Goal: Task Accomplishment & Management: Use online tool/utility

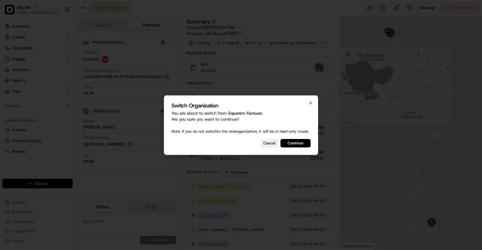
click at [302, 151] on div "Switch Organization You are about to switch from Square to Fantuan . Are you su…" at bounding box center [241, 125] width 154 height 60
click at [298, 144] on button "Continue" at bounding box center [295, 143] width 30 height 8
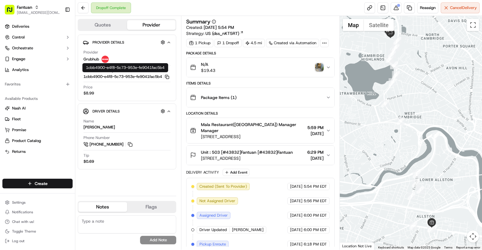
click at [169, 79] on icon "button" at bounding box center [167, 77] width 5 height 5
click at [319, 71] on img "button" at bounding box center [319, 67] width 8 height 8
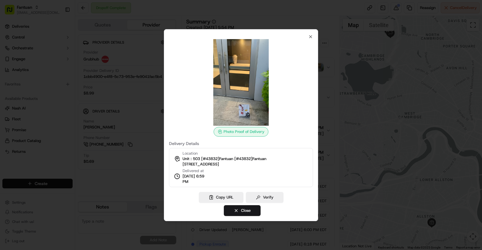
click at [130, 99] on div at bounding box center [241, 125] width 482 height 250
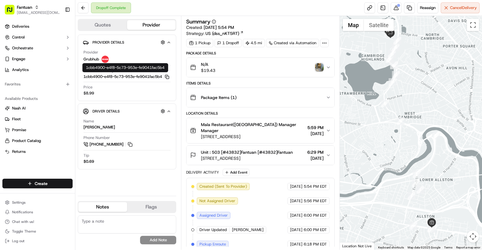
click at [168, 77] on icon "button" at bounding box center [166, 76] width 3 height 3
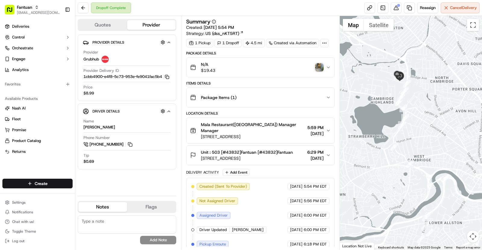
drag, startPoint x: 402, startPoint y: 85, endPoint x: 416, endPoint y: 154, distance: 70.3
click at [416, 154] on div at bounding box center [411, 133] width 142 height 234
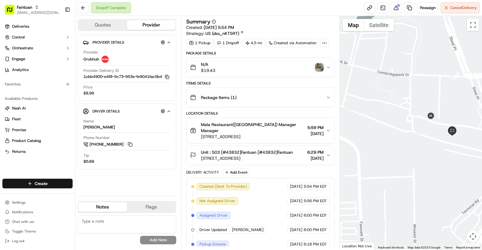
click at [295, 149] on div "Unit : 503 [#43832]Fantuan [#43832]Fantuan 80 Cambridgepark Dr #503, Cambridge,…" at bounding box center [258, 155] width 136 height 12
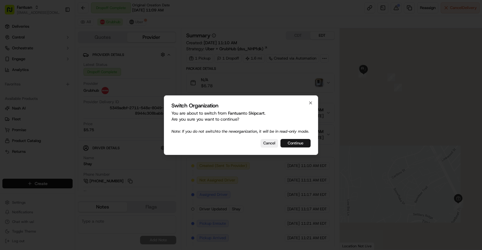
click at [294, 143] on button "Continue" at bounding box center [295, 143] width 30 height 8
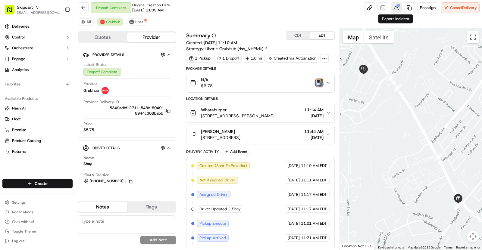
click at [396, 8] on button at bounding box center [395, 7] width 11 height 11
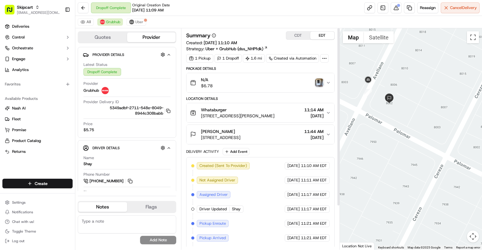
click at [320, 86] on div "N/A $6.78" at bounding box center [258, 83] width 136 height 12
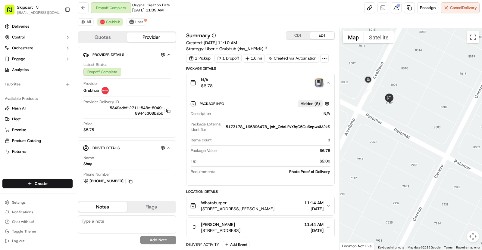
click at [316, 82] on img "button" at bounding box center [319, 83] width 8 height 8
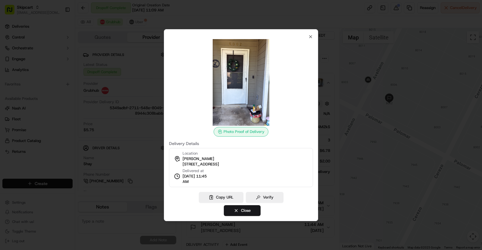
click at [135, 92] on div at bounding box center [241, 125] width 482 height 250
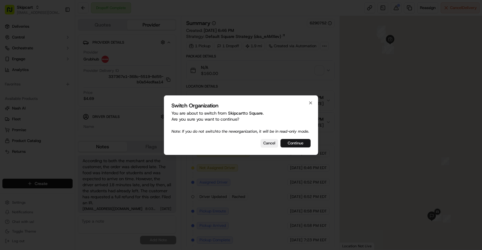
click at [300, 147] on button "Continue" at bounding box center [295, 143] width 30 height 8
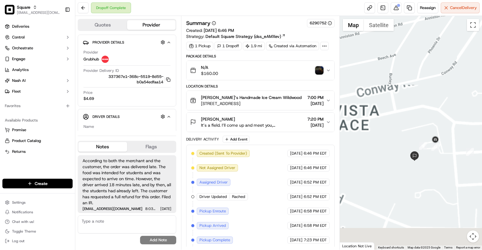
drag, startPoint x: 438, startPoint y: 210, endPoint x: 438, endPoint y: 112, distance: 98.4
click at [438, 113] on div at bounding box center [411, 133] width 142 height 234
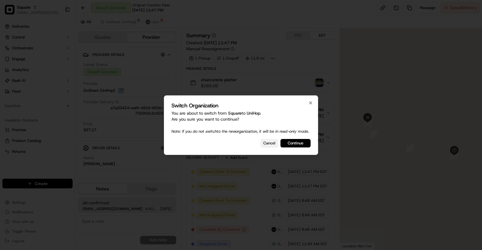
click at [269, 144] on button "Cancel" at bounding box center [268, 143] width 17 height 8
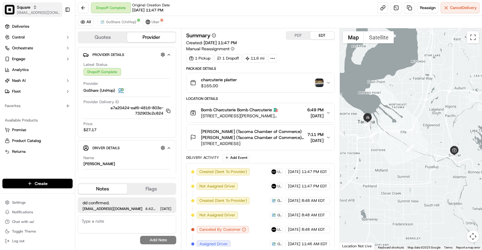
click at [25, 14] on span "[EMAIL_ADDRESS][DOMAIN_NAME]" at bounding box center [38, 12] width 43 height 5
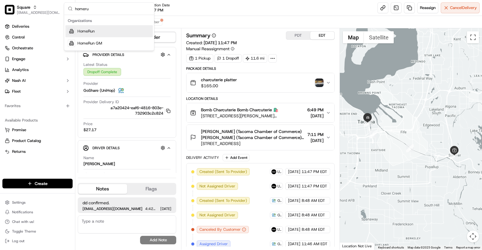
type input "homeru"
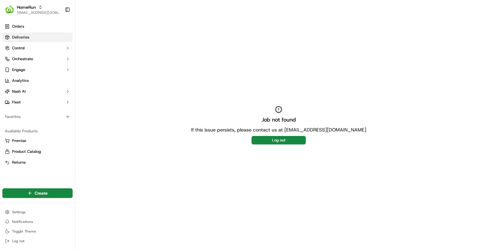
click at [29, 40] on span "Deliveries" at bounding box center [20, 37] width 17 height 5
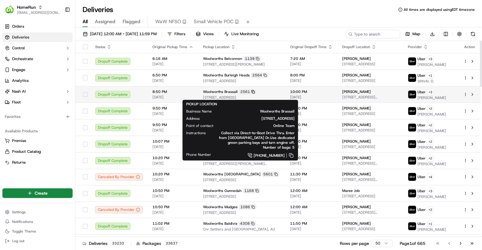
click at [251, 91] on icon at bounding box center [253, 92] width 4 height 4
click at [239, 93] on div "2561" at bounding box center [247, 91] width 17 height 5
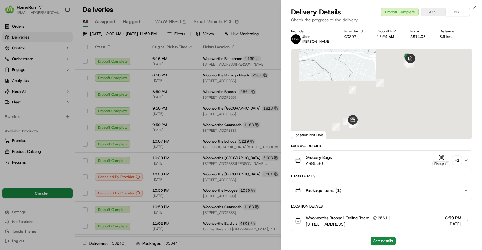
click at [321, 163] on span "A$85.30" at bounding box center [319, 163] width 26 height 6
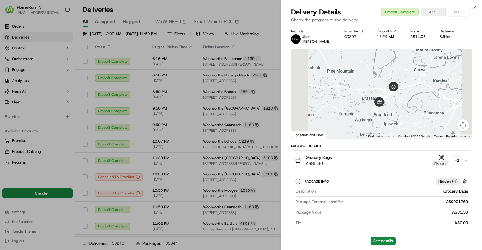
click at [465, 161] on icon "button" at bounding box center [465, 160] width 2 height 1
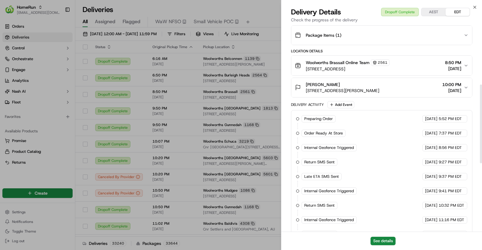
scroll to position [175, 0]
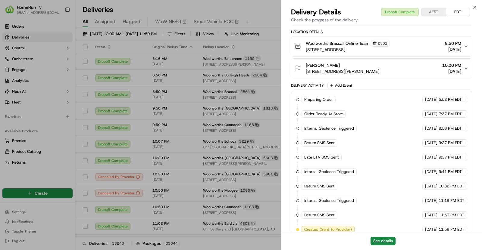
click at [412, 50] on div "Woolworths Brassall Online Team 2561 66 Hunter Street, Brassall, QLD 4305, AU 8…" at bounding box center [379, 46] width 169 height 13
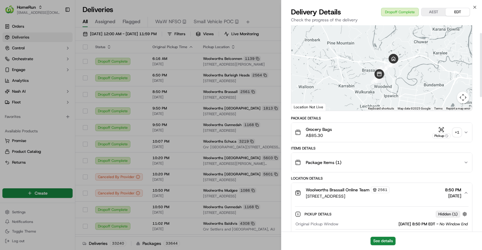
scroll to position [25, 0]
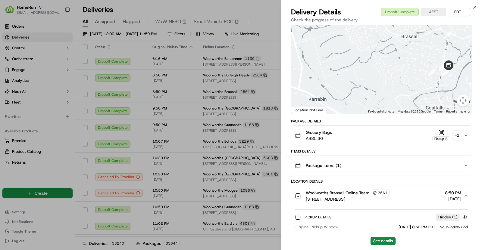
click at [383, 191] on span "2561" at bounding box center [382, 193] width 10 height 5
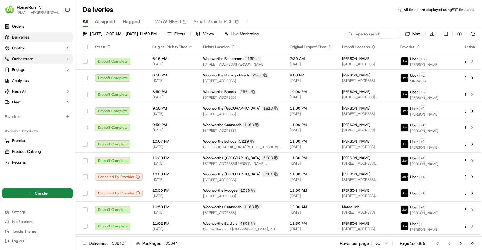
click at [29, 60] on span "Orchestrate" at bounding box center [22, 58] width 21 height 5
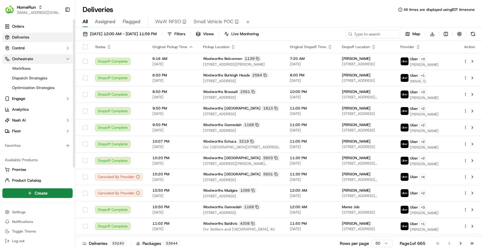
click at [29, 60] on span "Orchestrate" at bounding box center [22, 58] width 21 height 5
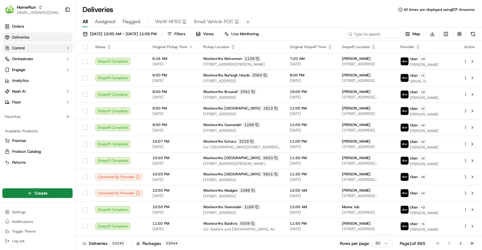
click at [24, 53] on button "Control" at bounding box center [37, 48] width 70 height 10
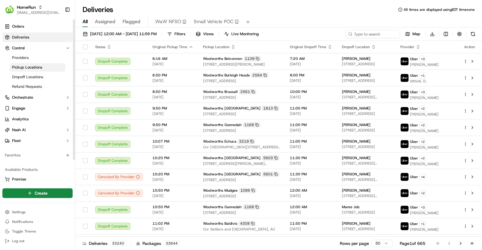
click at [31, 68] on span "Pickup Locations" at bounding box center [27, 67] width 30 height 5
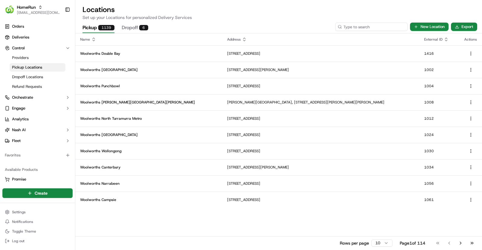
click at [366, 31] on div "Pickup 1139 Dropoff 6 New Location Export" at bounding box center [278, 26] width 406 height 13
click at [370, 24] on input at bounding box center [371, 27] width 72 height 8
paste input "1556"
type input "1556"
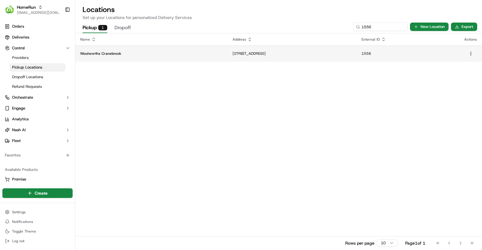
click at [246, 54] on p "80 - 98 Borrowdale Way, Cranebrook, NSW 2749, AU" at bounding box center [291, 53] width 119 height 5
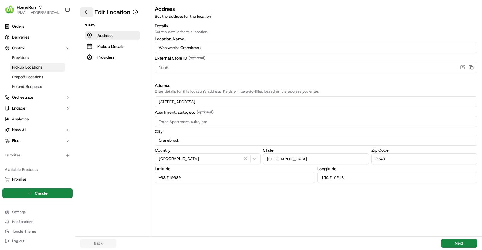
click at [85, 11] on button at bounding box center [86, 12] width 13 height 10
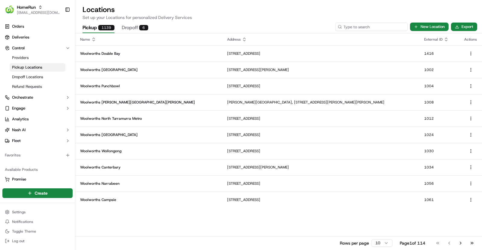
click at [362, 26] on input at bounding box center [371, 27] width 72 height 8
paste input "1122"
type input "1122"
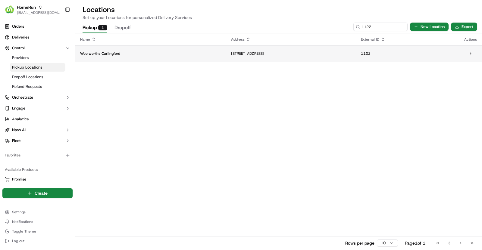
click at [231, 54] on p "801-809 Pennant Hills Road, Carlingford, NSW 2118, AU" at bounding box center [291, 53] width 120 height 5
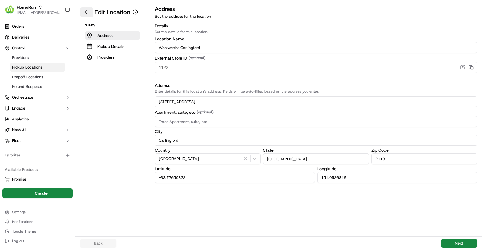
click at [88, 12] on button at bounding box center [86, 12] width 13 height 10
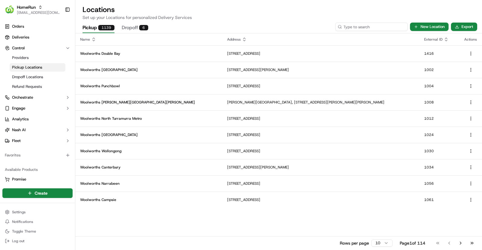
click at [367, 26] on input at bounding box center [371, 27] width 72 height 8
paste input "1556"
type input "1556"
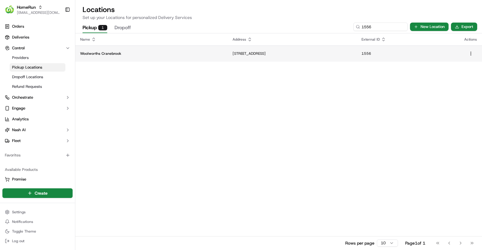
click at [166, 50] on td "Woolworths Cranebrook" at bounding box center [151, 53] width 152 height 16
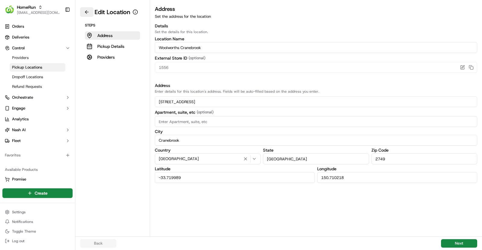
click at [90, 14] on button at bounding box center [86, 12] width 13 height 10
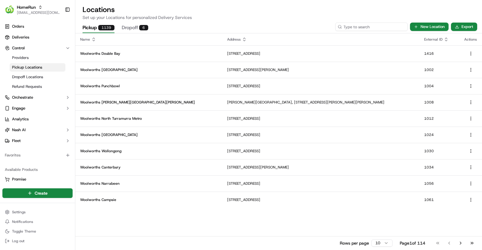
click at [375, 26] on input at bounding box center [371, 27] width 72 height 8
paste input "1122"
type input "1122"
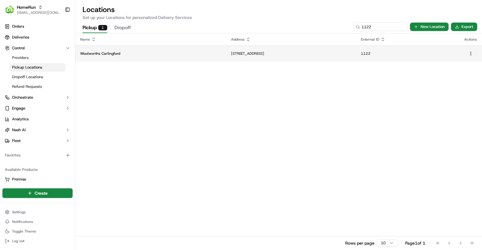
click at [131, 49] on td "Woolworths Carlingford" at bounding box center [150, 53] width 151 height 16
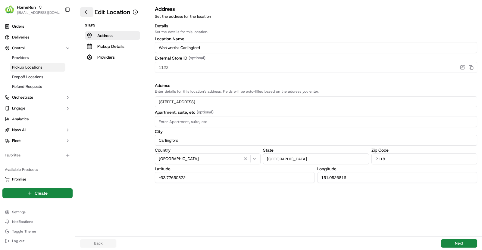
click at [83, 13] on button at bounding box center [86, 12] width 13 height 10
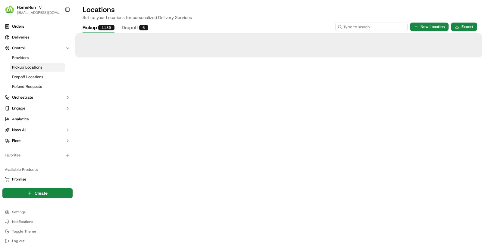
click at [376, 27] on input at bounding box center [371, 27] width 72 height 8
paste input "1104"
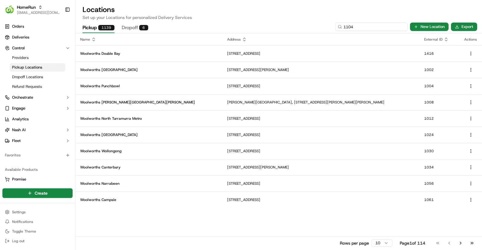
type input "1104"
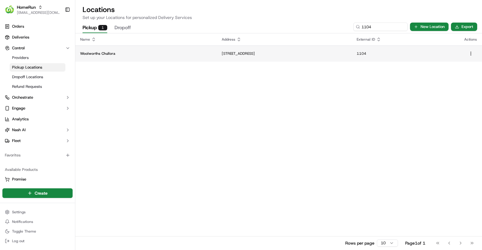
click at [137, 59] on td "Woolworths Chullora" at bounding box center [145, 53] width 141 height 16
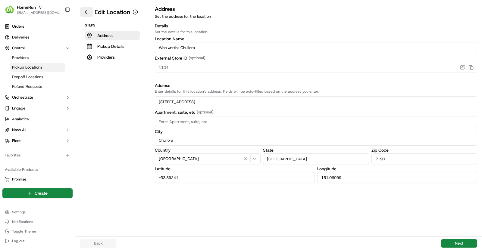
click at [91, 11] on button at bounding box center [86, 12] width 13 height 10
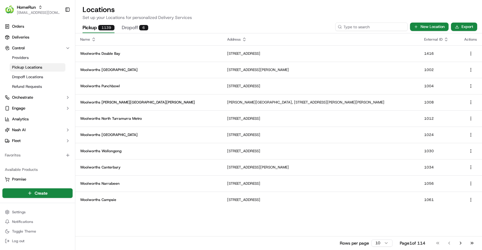
click at [386, 25] on input at bounding box center [371, 27] width 72 height 8
paste input "1315"
type input "1315"
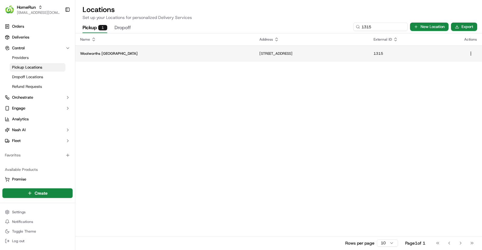
click at [254, 57] on td "1 Avenue Of Americas, Newington, NSW 2127, AU" at bounding box center [311, 53] width 114 height 16
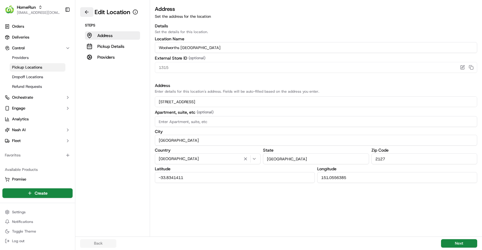
click at [83, 8] on button at bounding box center [86, 12] width 13 height 10
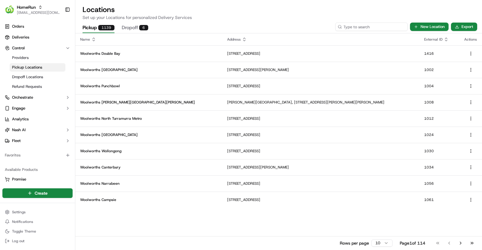
click at [376, 24] on input at bounding box center [371, 27] width 72 height 8
paste input "3133"
type input "3133"
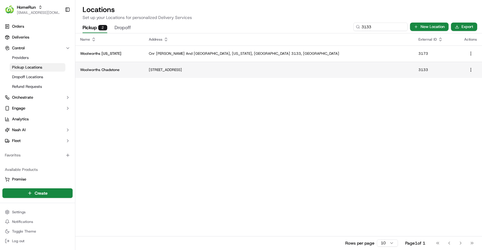
click at [290, 69] on p "1341 Dandenong Rd, Chadstone, VIC 3148, AU" at bounding box center [279, 69] width 260 height 5
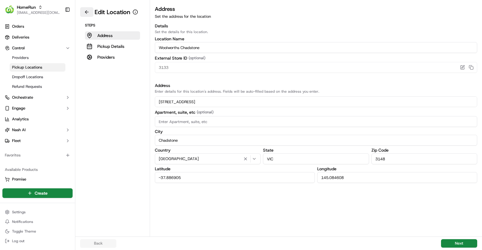
click at [85, 11] on button at bounding box center [86, 12] width 13 height 10
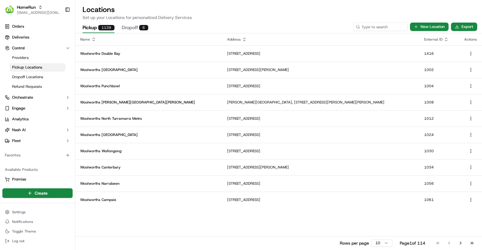
click at [388, 31] on div "Pickup 1139 Dropoff 6 New Location Export" at bounding box center [278, 26] width 406 height 13
click at [371, 27] on input at bounding box center [371, 27] width 72 height 8
paste input "3133"
type input "3133"
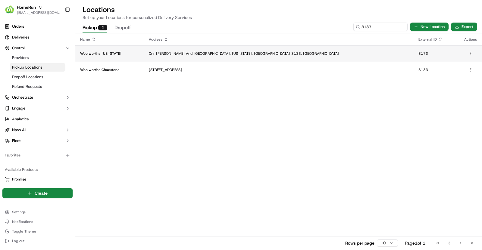
click at [304, 52] on p "Cnr Stevens And Canterbury Roads, Vermont, VIC 3133, AU" at bounding box center [279, 53] width 260 height 5
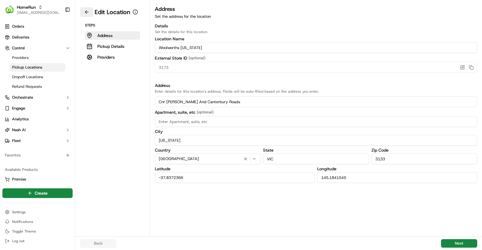
click at [88, 10] on button at bounding box center [86, 12] width 13 height 10
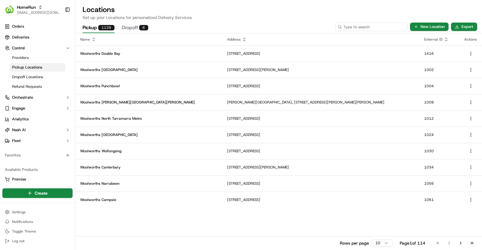
click at [381, 28] on input at bounding box center [371, 27] width 72 height 8
paste input "3133"
type input "3133"
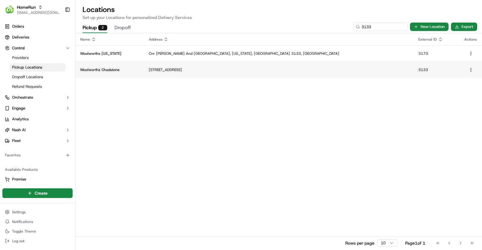
click at [226, 73] on td "1341 Dandenong Rd, Chadstone, VIC 3148, AU" at bounding box center [278, 70] width 269 height 16
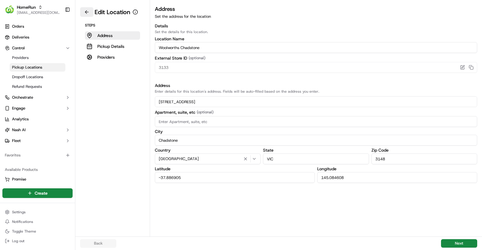
click at [90, 13] on button at bounding box center [86, 12] width 13 height 10
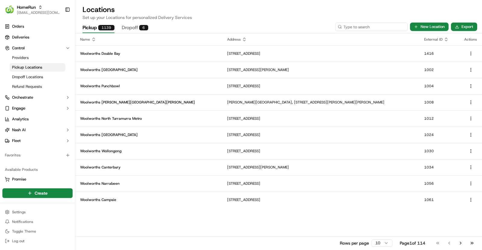
click at [374, 25] on input at bounding box center [371, 27] width 72 height 8
paste input "1412"
type input "1412"
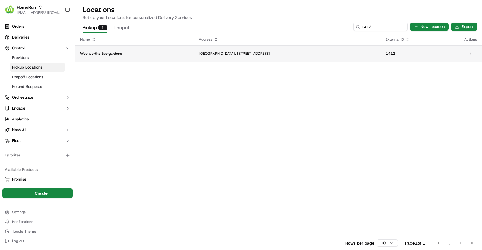
click at [239, 60] on td "Eastgardens Shopping Centre, 152 Bunnerong Road, Pagewood, NSW 2036, AU" at bounding box center [287, 53] width 187 height 16
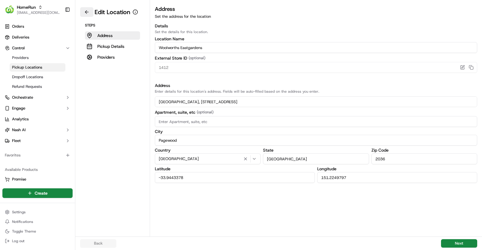
click at [85, 13] on button at bounding box center [86, 12] width 13 height 10
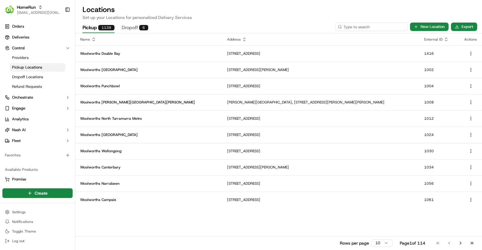
click at [376, 29] on input at bounding box center [371, 27] width 72 height 8
paste input "1364"
type input "1364"
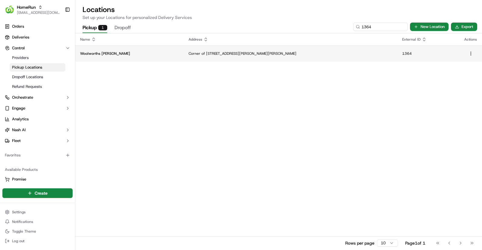
click at [231, 58] on td "Corner of Hannah Street and Beecroft Road, Beecroft, NSW 2119, AU" at bounding box center [290, 53] width 213 height 16
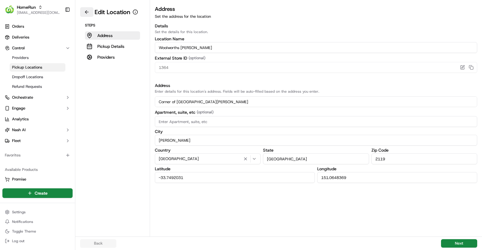
click at [87, 13] on button at bounding box center [86, 12] width 13 height 10
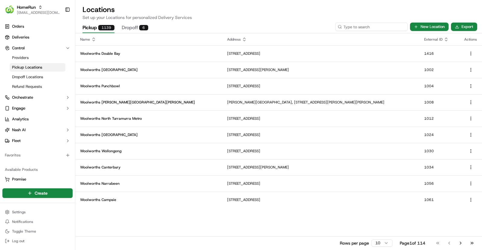
click at [373, 27] on input at bounding box center [371, 27] width 72 height 8
paste input "1269"
type input "1269"
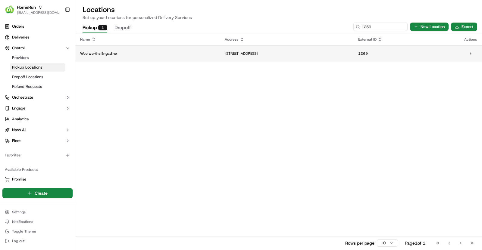
click at [134, 54] on p "Woolworths Engadine" at bounding box center [147, 53] width 135 height 5
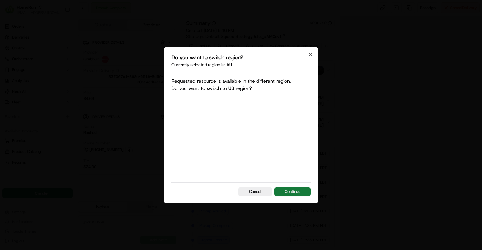
click at [286, 189] on button "Continue" at bounding box center [292, 192] width 36 height 8
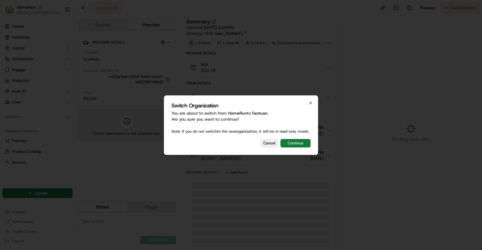
click at [301, 146] on button "Continue" at bounding box center [295, 143] width 30 height 8
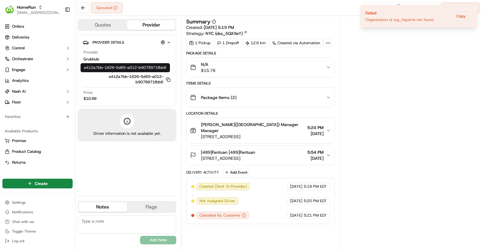
click at [169, 76] on button "e412a7bb-1626-5d65-a012-b9078971fbb6 Copy e412a7bb-1626-5d65-a012-b9078971fbb6" at bounding box center [126, 79] width 87 height 11
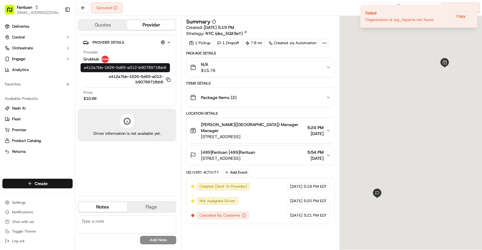
click at [169, 76] on button "e412a7bb-1626-5d65-a012-b9078971fbb6 Copy e412a7bb-1626-5d65-a012-b9078971fbb6" at bounding box center [126, 79] width 87 height 11
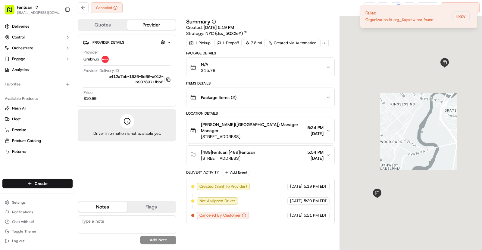
click at [169, 79] on icon "button" at bounding box center [168, 79] width 5 height 5
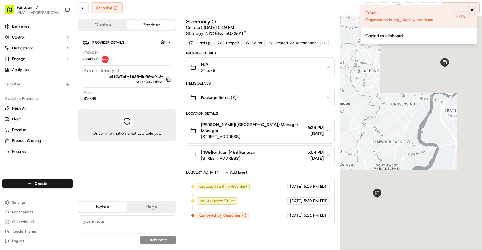
click at [471, 10] on icon "Notifications (F8)" at bounding box center [471, 10] width 5 height 5
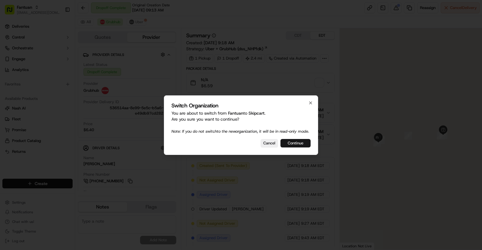
click at [300, 143] on button "Continue" at bounding box center [295, 143] width 30 height 8
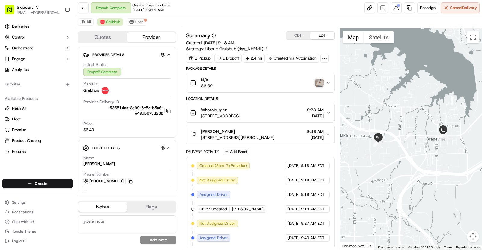
click at [274, 133] on div "[PERSON_NAME]" at bounding box center [237, 132] width 73 height 6
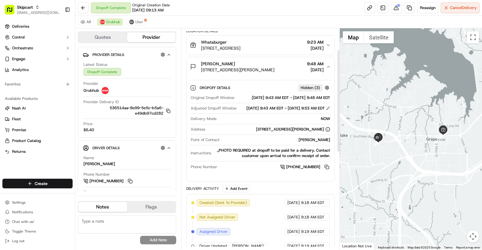
scroll to position [38, 0]
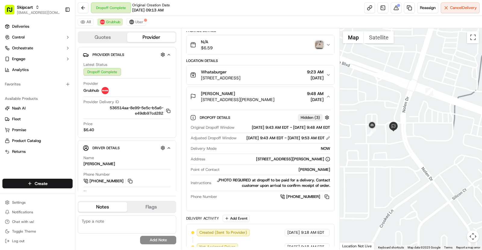
drag, startPoint x: 365, startPoint y: 137, endPoint x: 386, endPoint y: 137, distance: 22.0
click at [386, 137] on div at bounding box center [411, 139] width 142 height 222
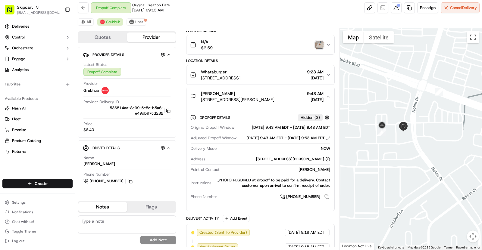
click at [318, 43] on img "button" at bounding box center [319, 45] width 8 height 8
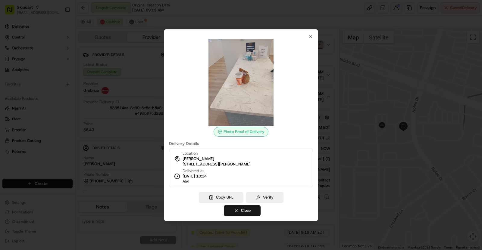
click at [334, 80] on div at bounding box center [241, 125] width 482 height 250
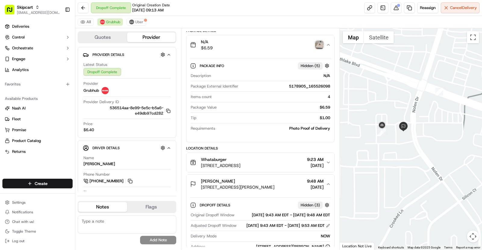
click at [240, 157] on div "Whataburger" at bounding box center [220, 160] width 39 height 6
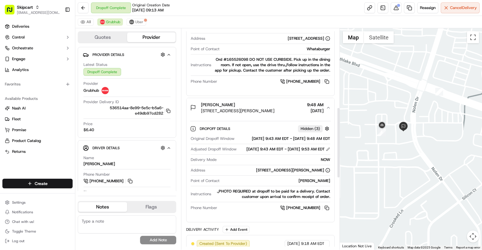
scroll to position [247, 0]
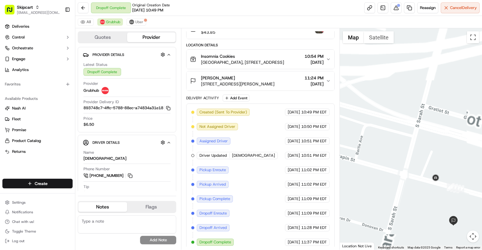
click at [265, 87] on button "Thomas D 4041 Chouteau Ave #475, St. Louis, MO 63110, USA 11:24 PM 09/07/2025" at bounding box center [260, 80] width 148 height 19
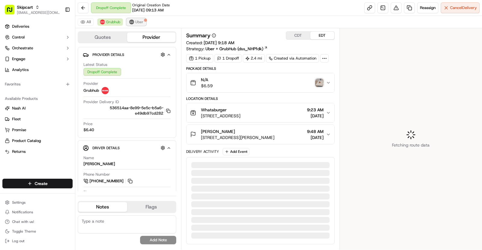
click at [136, 21] on span "Uber" at bounding box center [139, 22] width 8 height 5
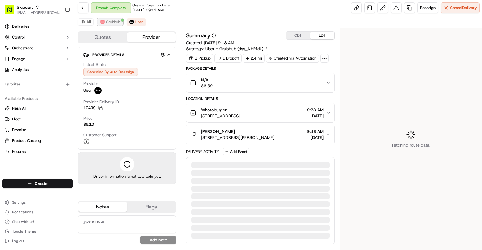
click at [106, 21] on span "Grubhub" at bounding box center [113, 22] width 14 height 5
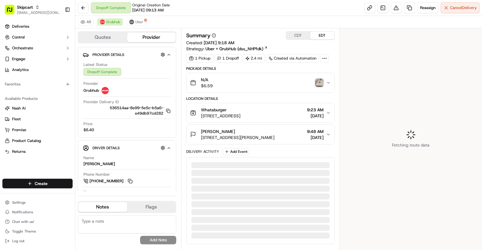
click at [271, 135] on span "210 S Nolen Dr Ste 140, Southlake, TX 76092, USA" at bounding box center [237, 138] width 73 height 6
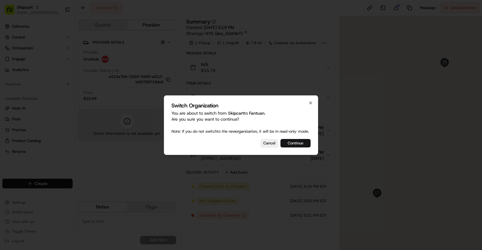
click at [294, 146] on button "Continue" at bounding box center [295, 143] width 30 height 8
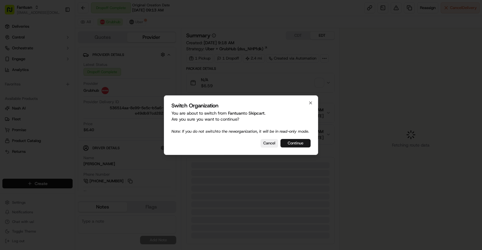
click at [301, 144] on button "Continue" at bounding box center [295, 143] width 30 height 8
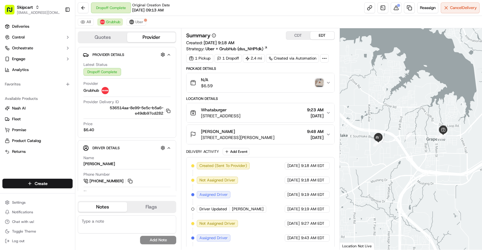
click at [246, 131] on div "Gwyn Brooks" at bounding box center [237, 132] width 73 height 6
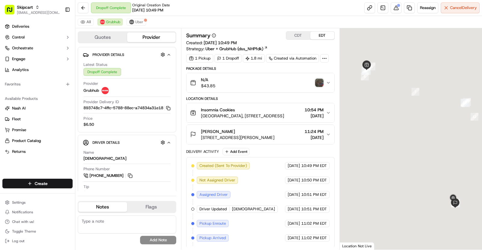
click at [237, 136] on span "4041 Chouteau Ave #475, St. Louis, MO 63110, USA" at bounding box center [237, 138] width 73 height 6
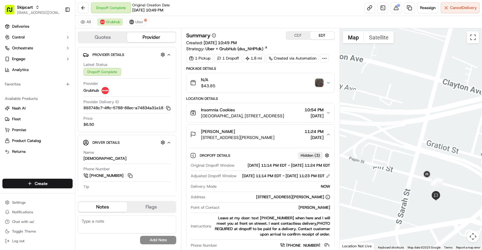
drag, startPoint x: 455, startPoint y: 198, endPoint x: 433, endPoint y: 158, distance: 45.7
click at [433, 158] on div at bounding box center [411, 139] width 142 height 222
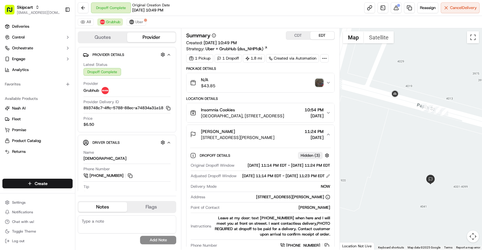
drag, startPoint x: 386, startPoint y: 162, endPoint x: 423, endPoint y: 118, distance: 57.5
click at [423, 118] on div at bounding box center [411, 139] width 142 height 222
click at [318, 84] on img "button" at bounding box center [319, 83] width 8 height 8
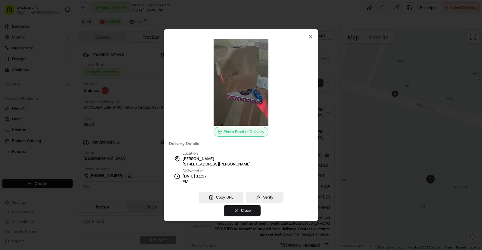
click at [153, 82] on div at bounding box center [241, 125] width 482 height 250
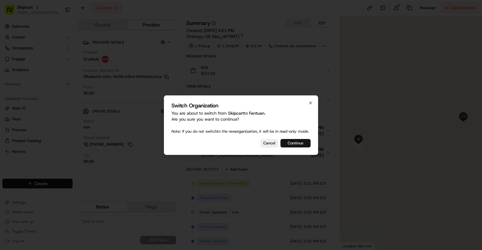
click at [294, 146] on button "Continue" at bounding box center [295, 143] width 30 height 8
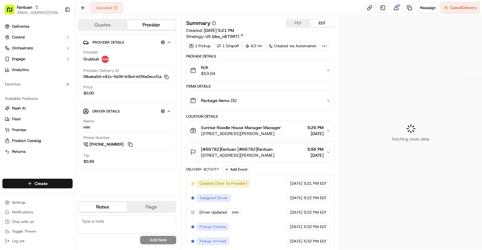
scroll to position [14, 0]
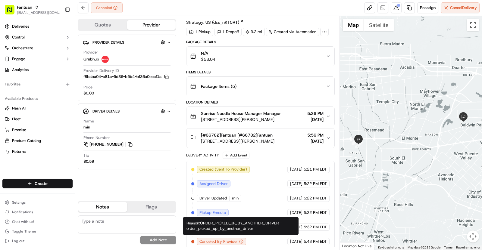
click at [243, 229] on div "Reason: ORDER_PICKED_UP_BY_ANOTHER_DRIVER - order_picked_up_by_another_driver R…" at bounding box center [241, 226] width 116 height 18
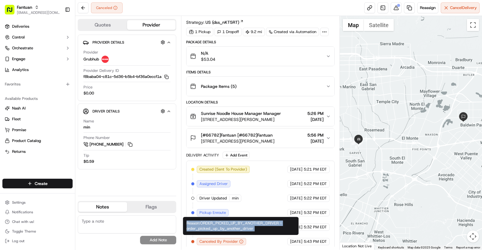
click at [243, 229] on div "Reason: ORDER_PICKED_UP_BY_ANOTHER_DRIVER - order_picked_up_by_another_driver R…" at bounding box center [241, 226] width 116 height 18
copy div "Reason: ORDER_PICKED_UP_BY_ANOTHER_DRIVER - order_picked_up_by_another_driver"
